Goal: Task Accomplishment & Management: Manage account settings

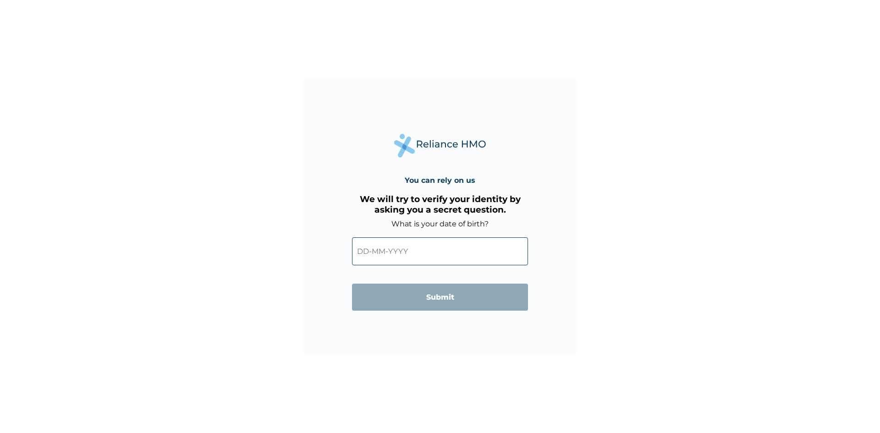
click at [392, 254] on input "text" at bounding box center [440, 251] width 176 height 28
click at [382, 251] on input "text" at bounding box center [440, 251] width 176 height 28
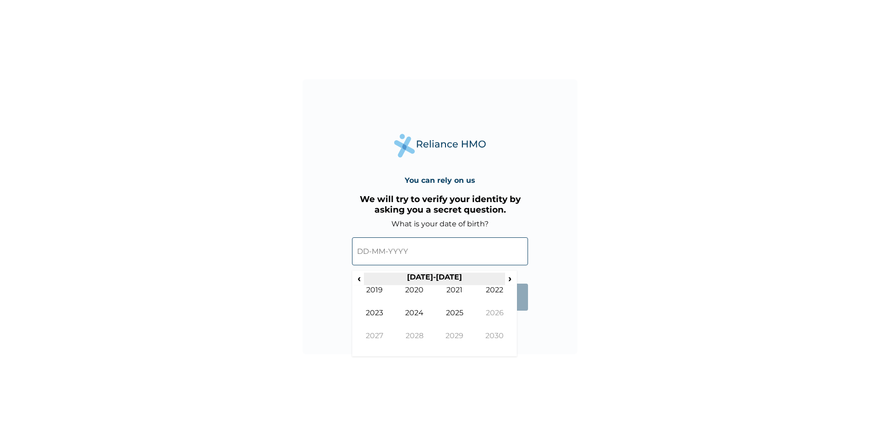
click at [427, 277] on th "[DATE]-[DATE]" at bounding box center [434, 279] width 141 height 13
click at [357, 283] on span "‹" at bounding box center [359, 278] width 10 height 11
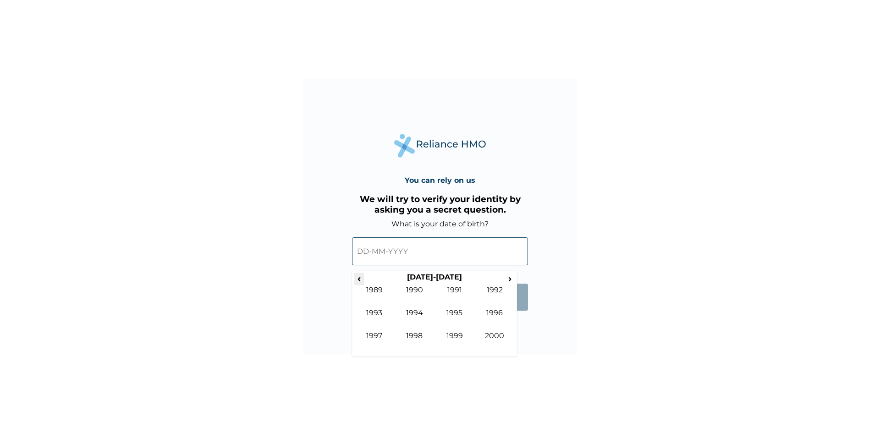
click at [357, 283] on span "‹" at bounding box center [359, 278] width 10 height 11
click at [506, 279] on span "›" at bounding box center [510, 278] width 10 height 11
click at [416, 313] on td "1984" at bounding box center [415, 320] width 40 height 23
click at [507, 281] on span "›" at bounding box center [510, 278] width 10 height 11
click at [509, 279] on span "›" at bounding box center [510, 278] width 10 height 11
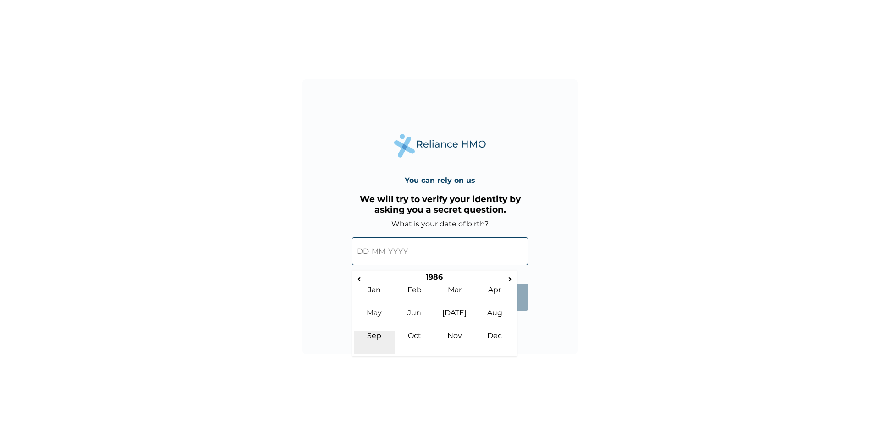
click at [373, 336] on td "Sep" at bounding box center [374, 342] width 40 height 23
click at [364, 330] on td "14" at bounding box center [365, 330] width 23 height 13
type input "14-09-1986"
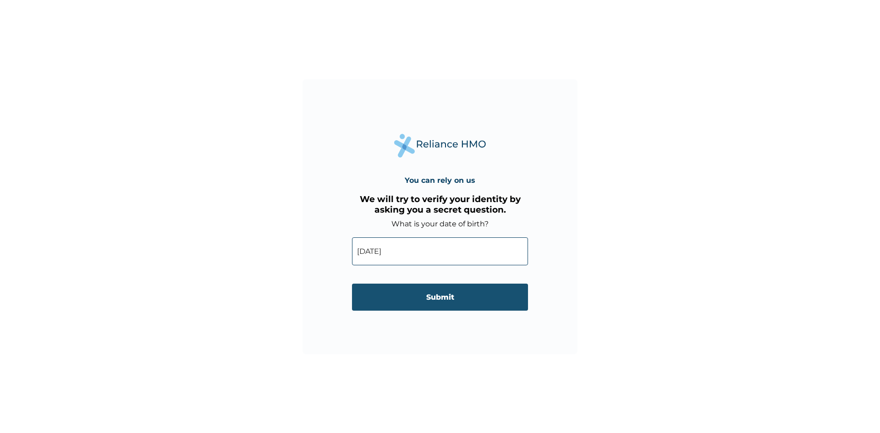
click at [447, 305] on input "Submit" at bounding box center [440, 297] width 176 height 27
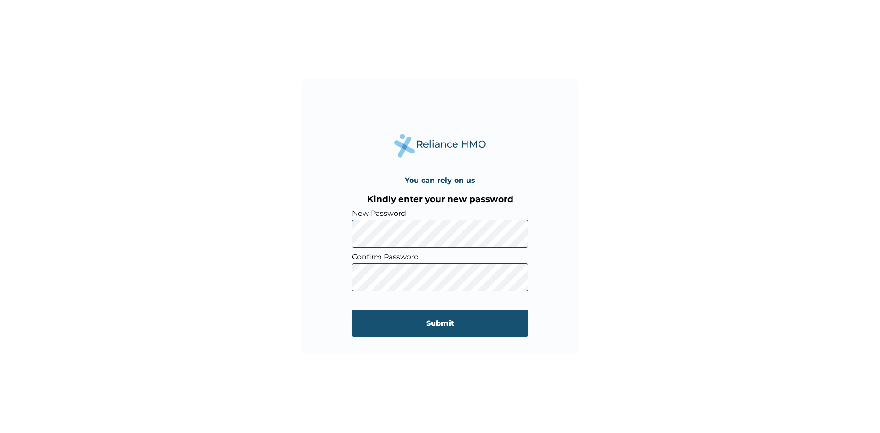
click at [447, 329] on input "Submit" at bounding box center [440, 323] width 176 height 27
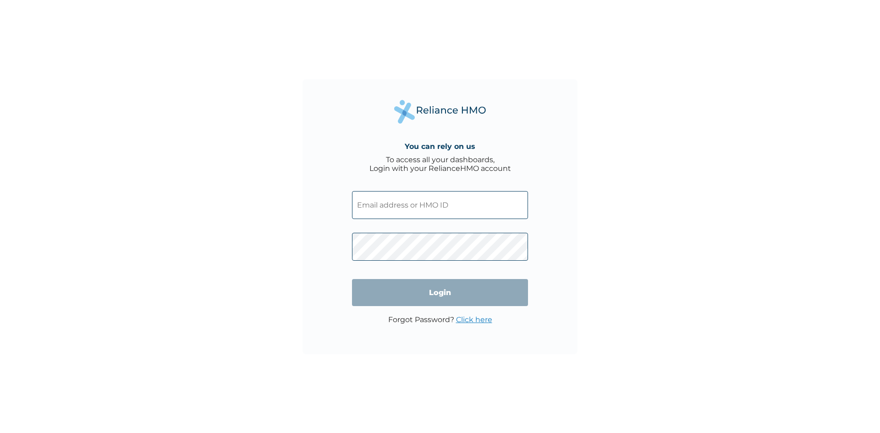
drag, startPoint x: 395, startPoint y: 206, endPoint x: 394, endPoint y: 215, distance: 9.7
click at [395, 206] on input "text" at bounding box center [440, 205] width 176 height 28
click at [400, 206] on input "text" at bounding box center [440, 205] width 176 height 28
paste input "OTV/10354/A"
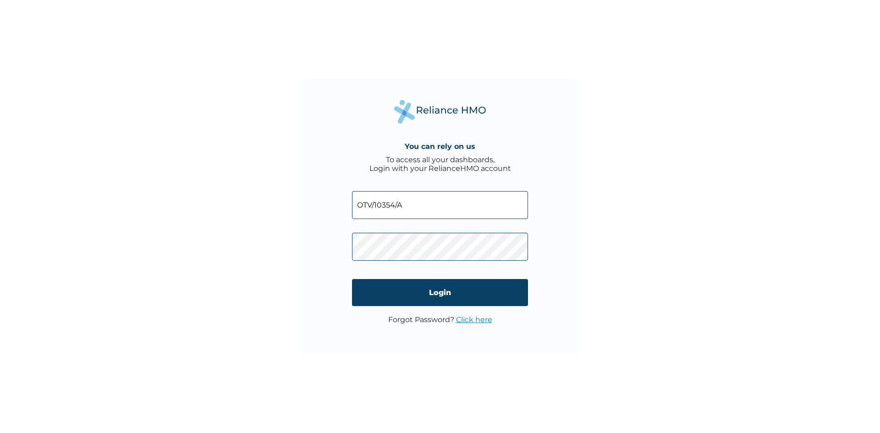
type input "OTV/10354/A"
click input "Login" at bounding box center [440, 292] width 176 height 27
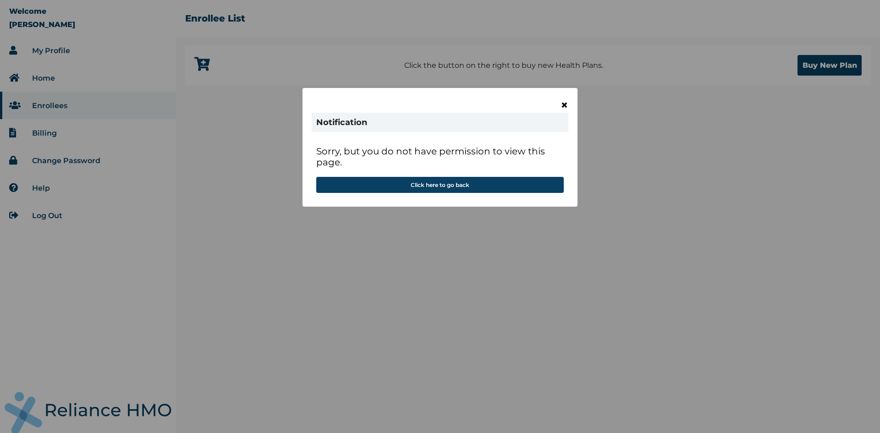
click at [563, 105] on span "×" at bounding box center [565, 105] width 8 height 16
